Goal: Task Accomplishment & Management: Manage account settings

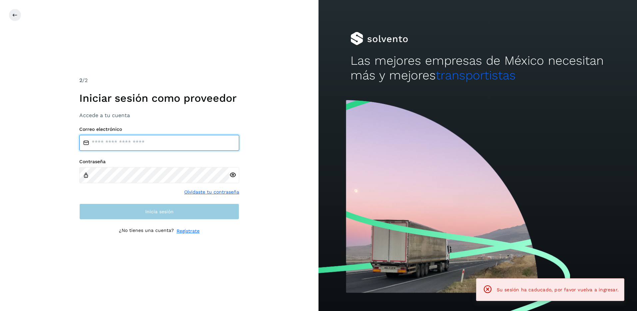
type input "**********"
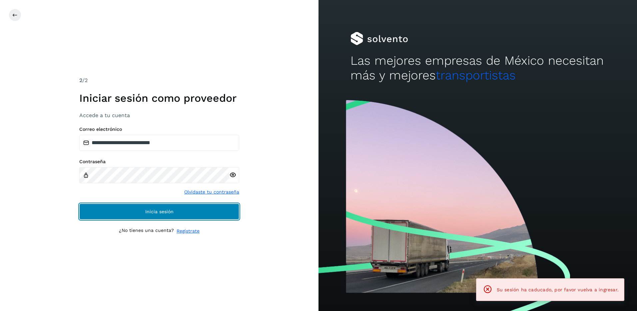
click at [170, 214] on button "Inicia sesión" at bounding box center [159, 211] width 160 height 16
